Goal: Find specific fact: Locate a discrete piece of known information

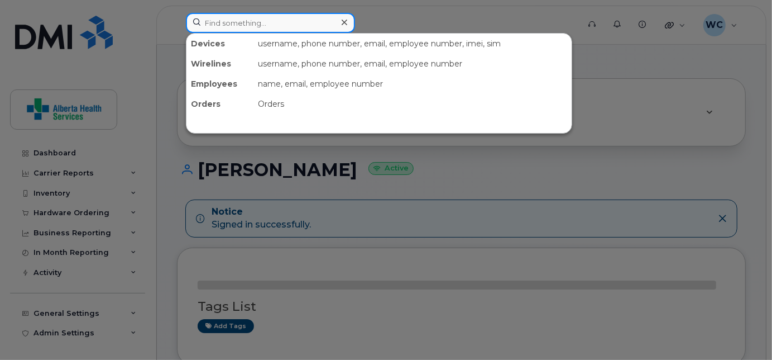
click at [259, 20] on input at bounding box center [270, 23] width 169 height 20
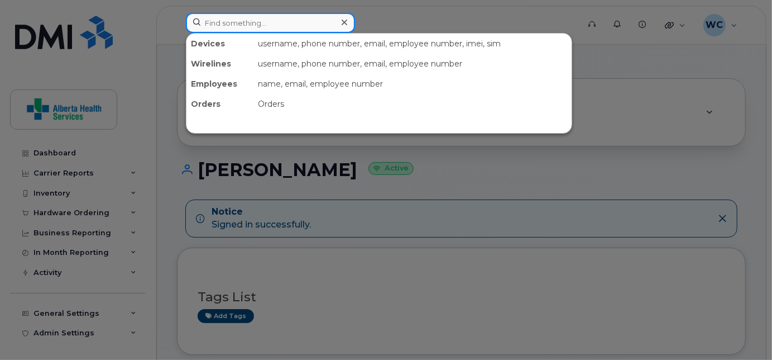
paste input "5873708502"
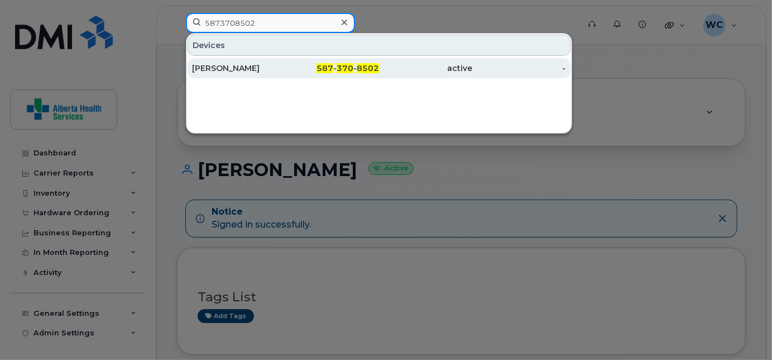
type input "5873708502"
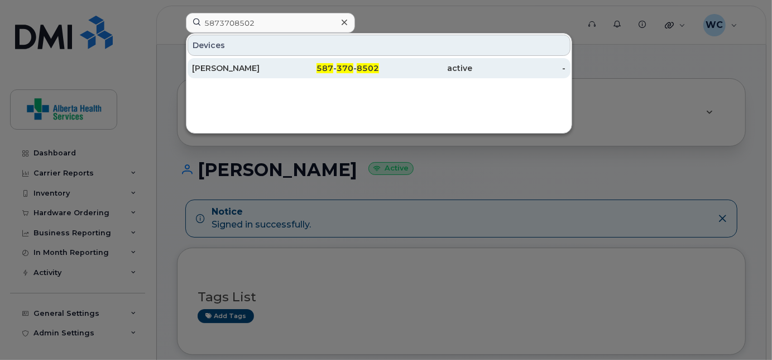
click at [419, 70] on div "active" at bounding box center [425, 68] width 93 height 11
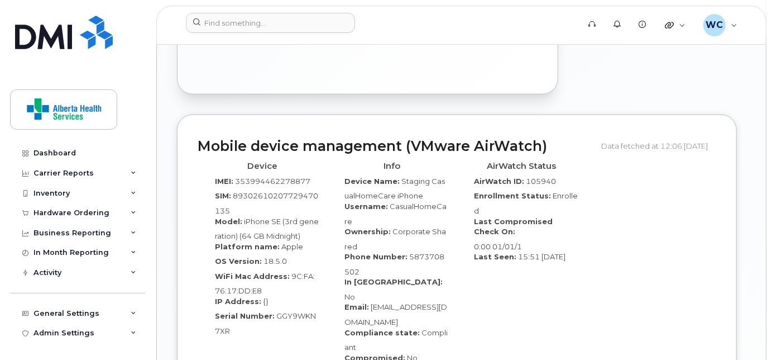
scroll to position [891, 0]
click at [278, 311] on span "GGY9WKN7XR" at bounding box center [265, 323] width 101 height 24
drag, startPoint x: 273, startPoint y: 280, endPoint x: 293, endPoint y: 302, distance: 29.3
click at [293, 310] on div "Serial Number: GGY9WKN7XR" at bounding box center [262, 322] width 113 height 25
copy span "GGY9WKN7XR"
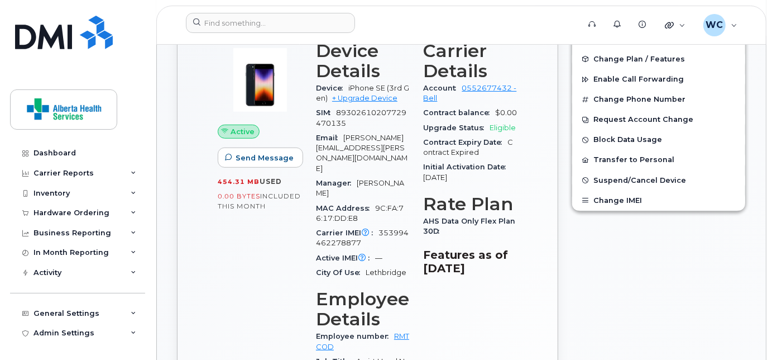
scroll to position [392, 0]
